Goal: Check status: Check status

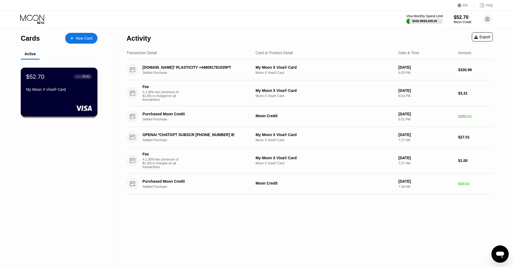
click at [30, 88] on div "$52.70 ● ● ● ● 5141 My Moon X Visa® Card" at bounding box center [59, 83] width 66 height 21
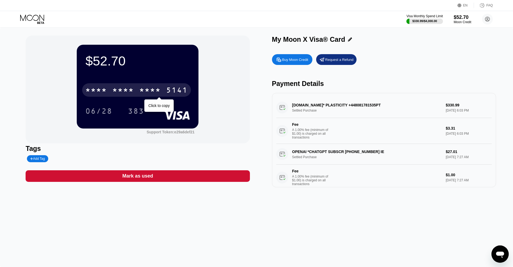
click at [133, 88] on div "* * * *" at bounding box center [123, 90] width 22 height 9
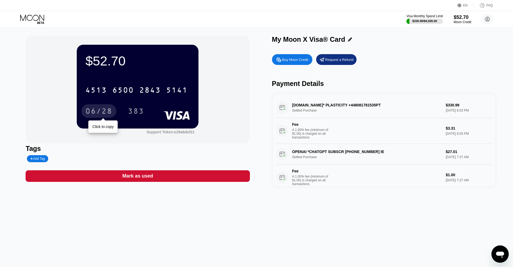
click at [93, 113] on div "06/28" at bounding box center [98, 111] width 27 height 9
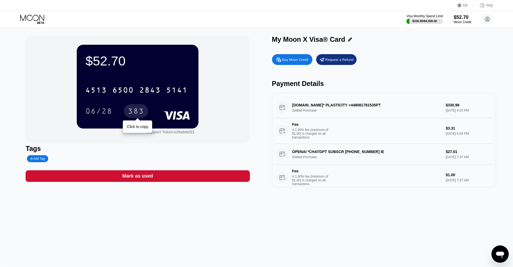
click at [141, 114] on div "383" at bounding box center [136, 111] width 16 height 9
